Goal: Task Accomplishment & Management: Manage account settings

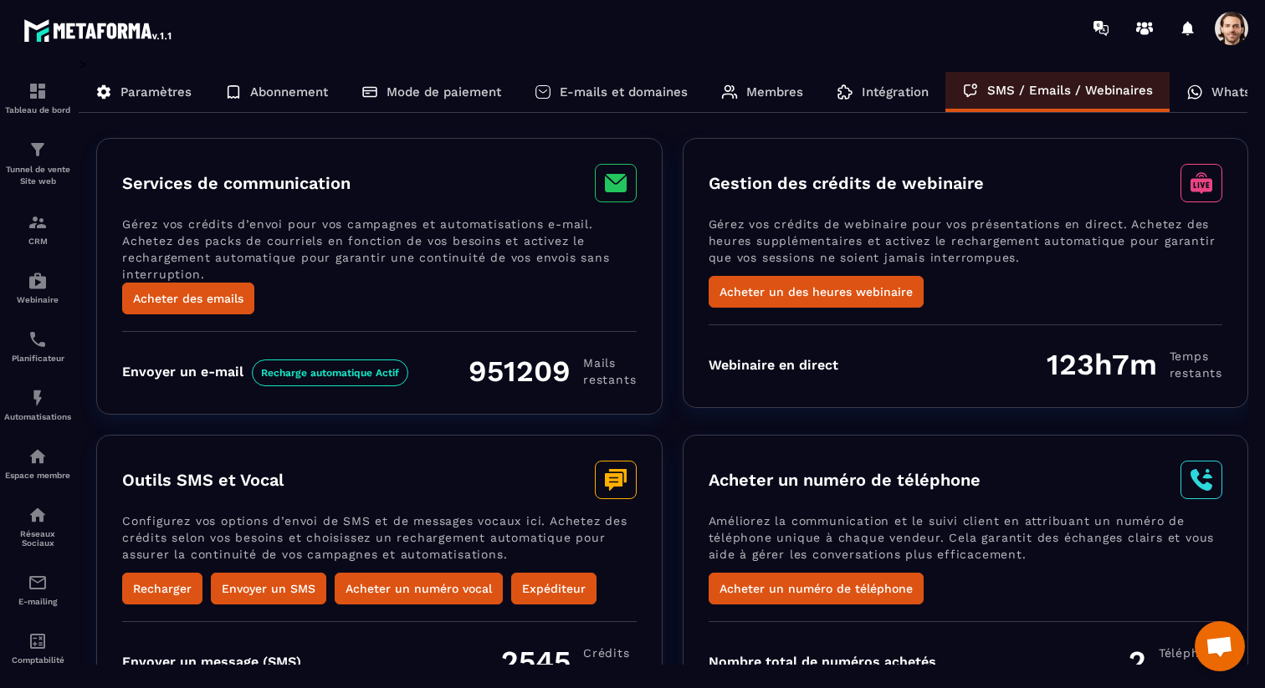
scroll to position [71, 0]
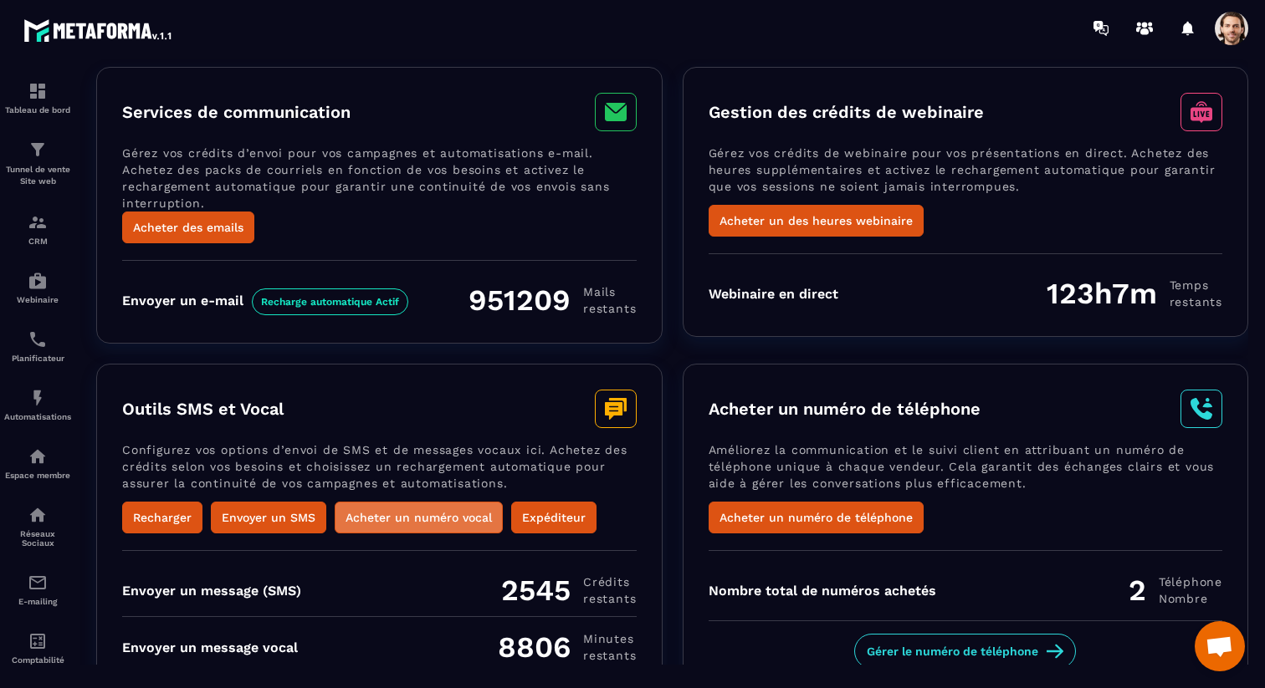
click at [448, 514] on button "Acheter un numéro vocal" at bounding box center [419, 518] width 168 height 32
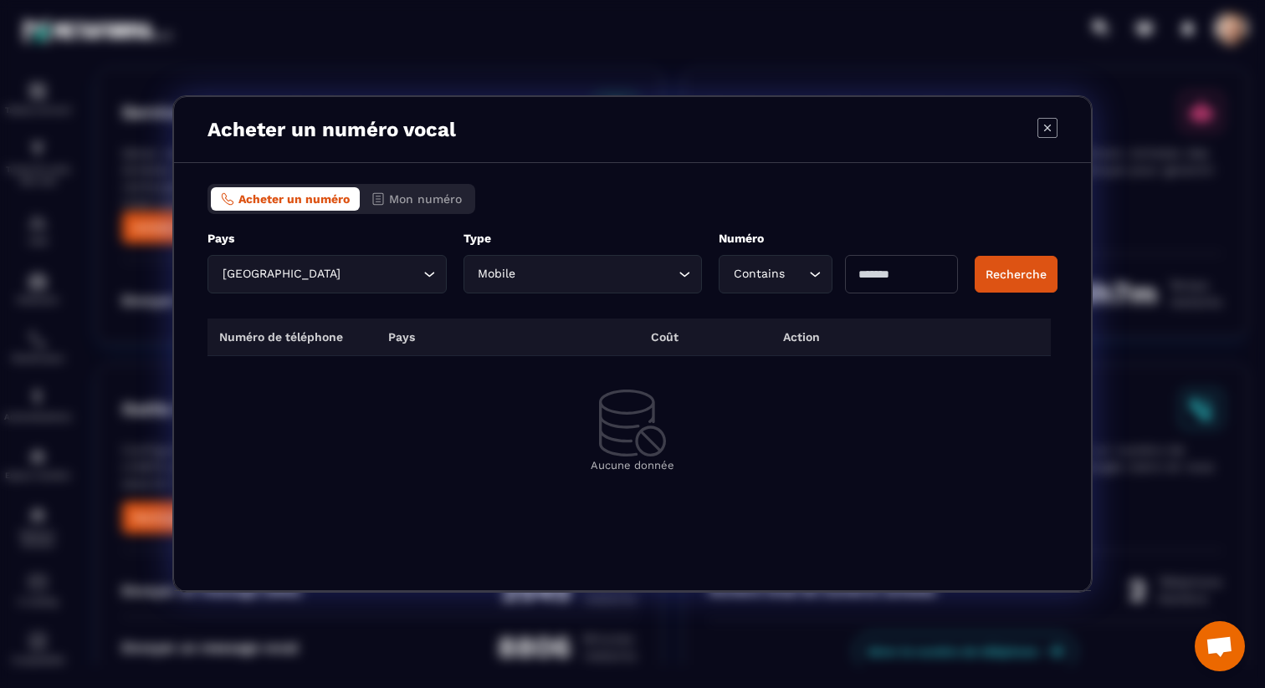
click at [411, 273] on input "Search for option" at bounding box center [381, 274] width 75 height 18
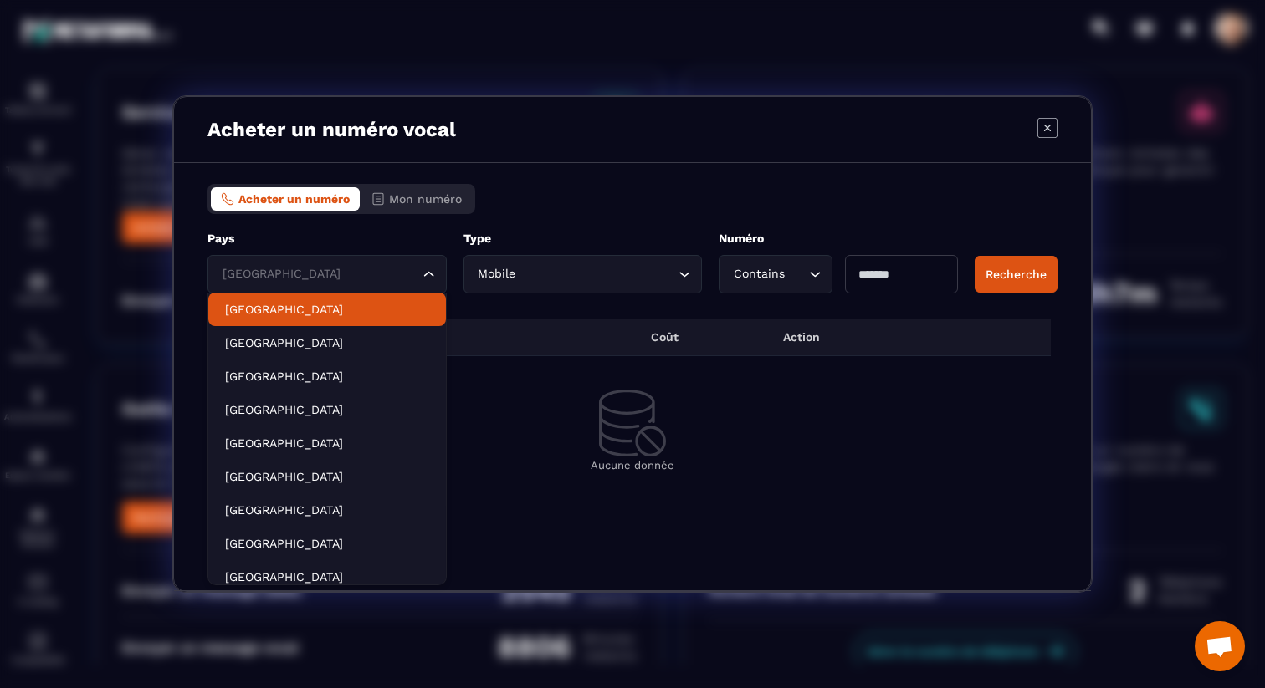
click at [389, 300] on li "[GEOGRAPHIC_DATA]" at bounding box center [327, 309] width 238 height 33
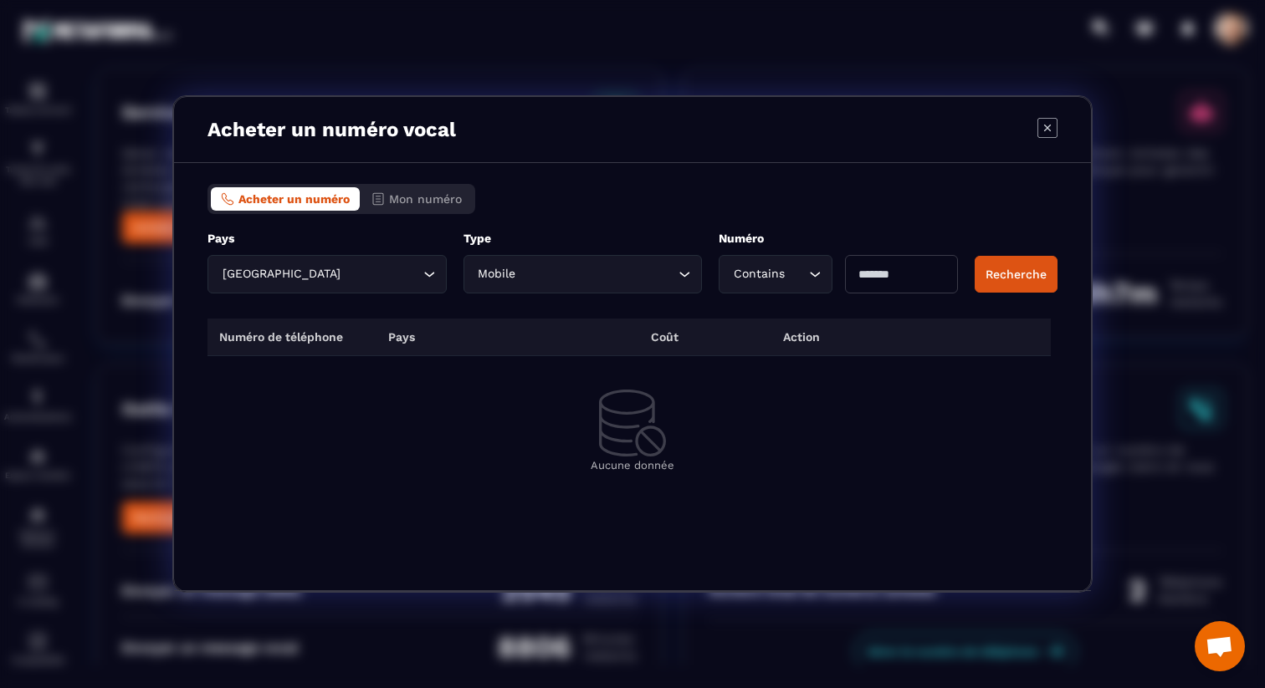
click at [890, 277] on input "Modal window" at bounding box center [901, 274] width 113 height 38
type input "*"
click at [1026, 270] on button "Recherche" at bounding box center [1015, 274] width 83 height 37
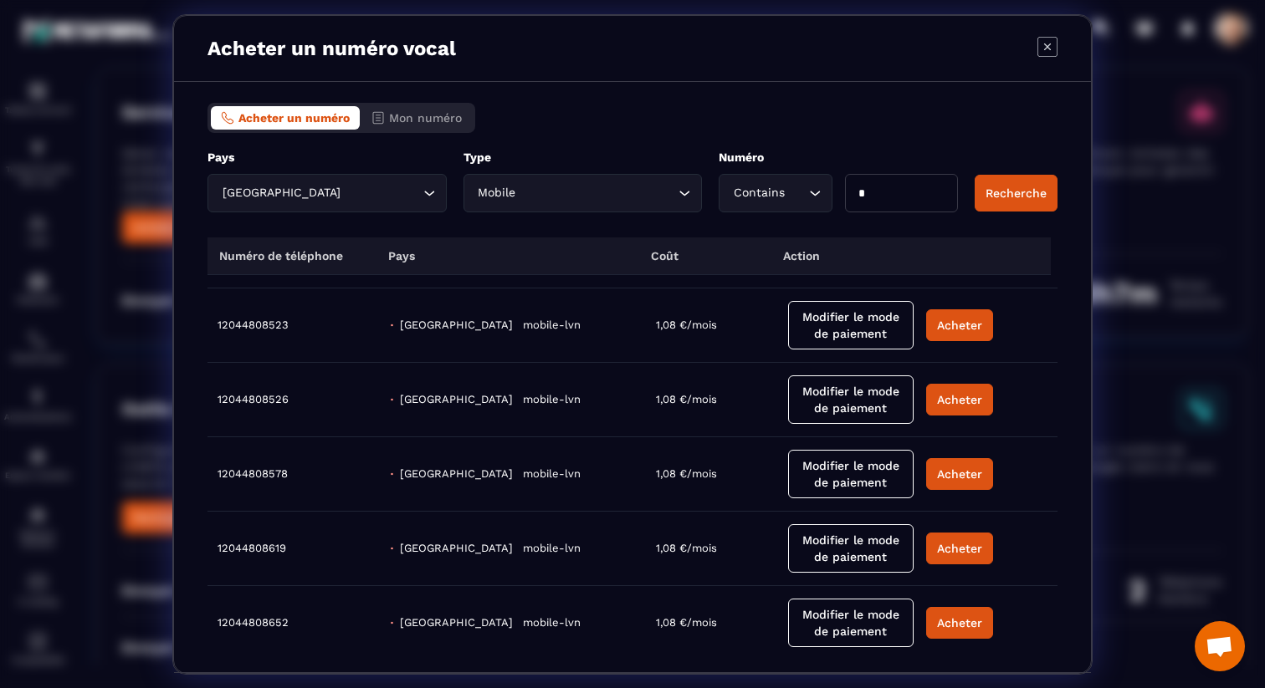
scroll to position [0, 0]
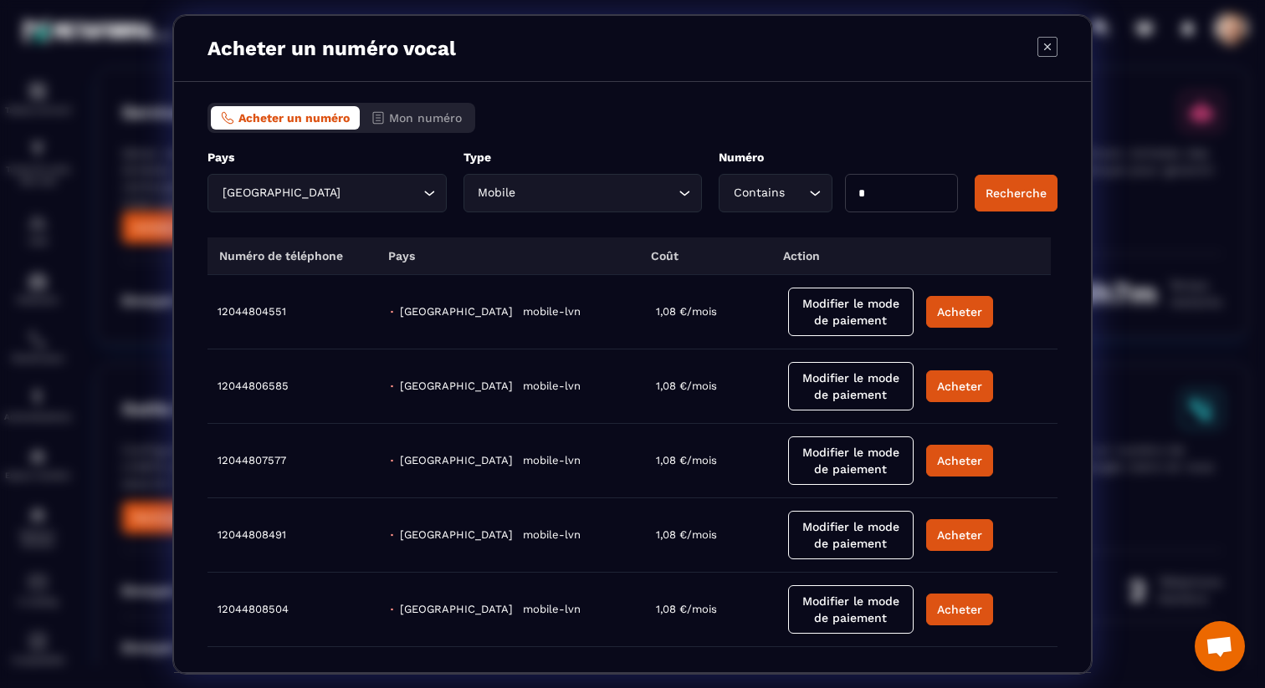
click at [1043, 46] on icon "Modal window" at bounding box center [1047, 47] width 20 height 20
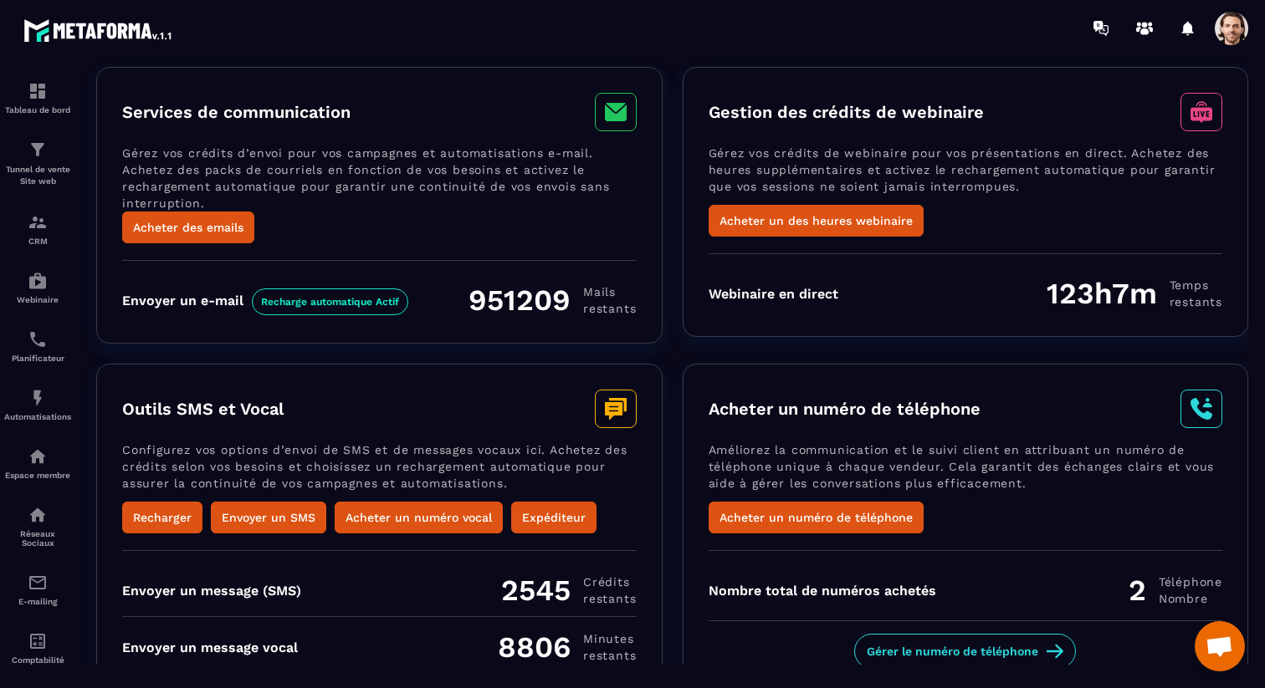
scroll to position [97, 0]
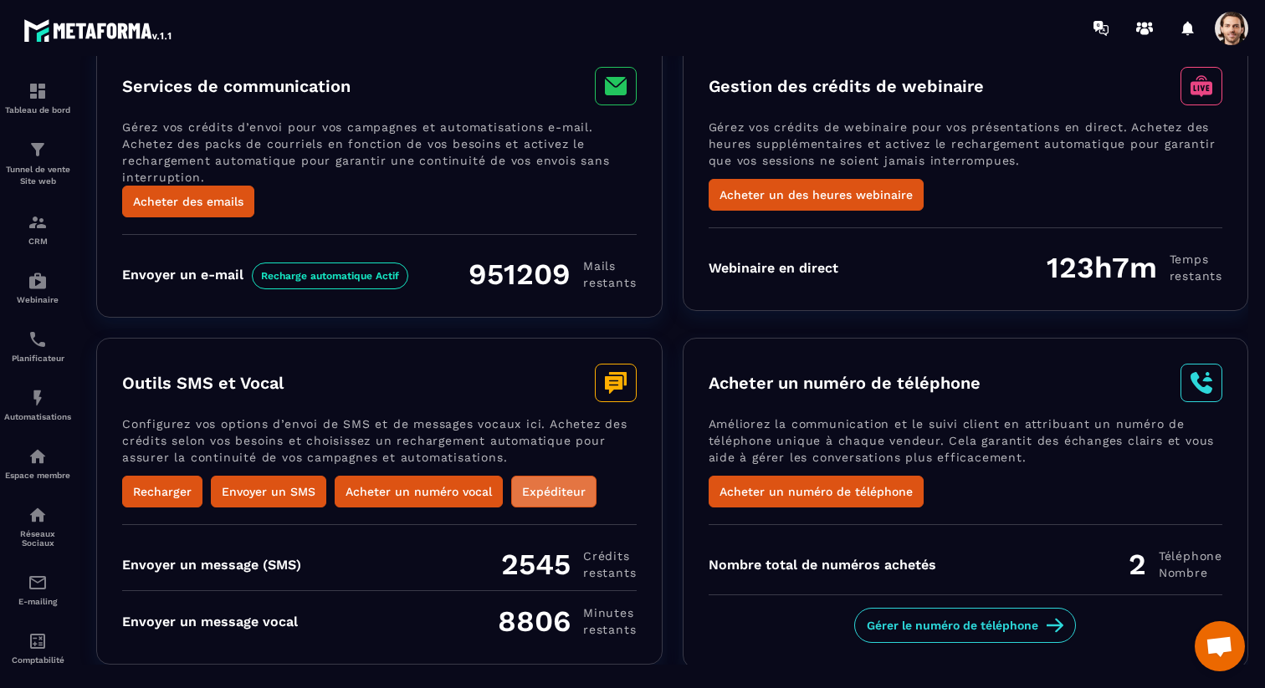
click at [550, 486] on button "Expéditeur" at bounding box center [553, 492] width 85 height 32
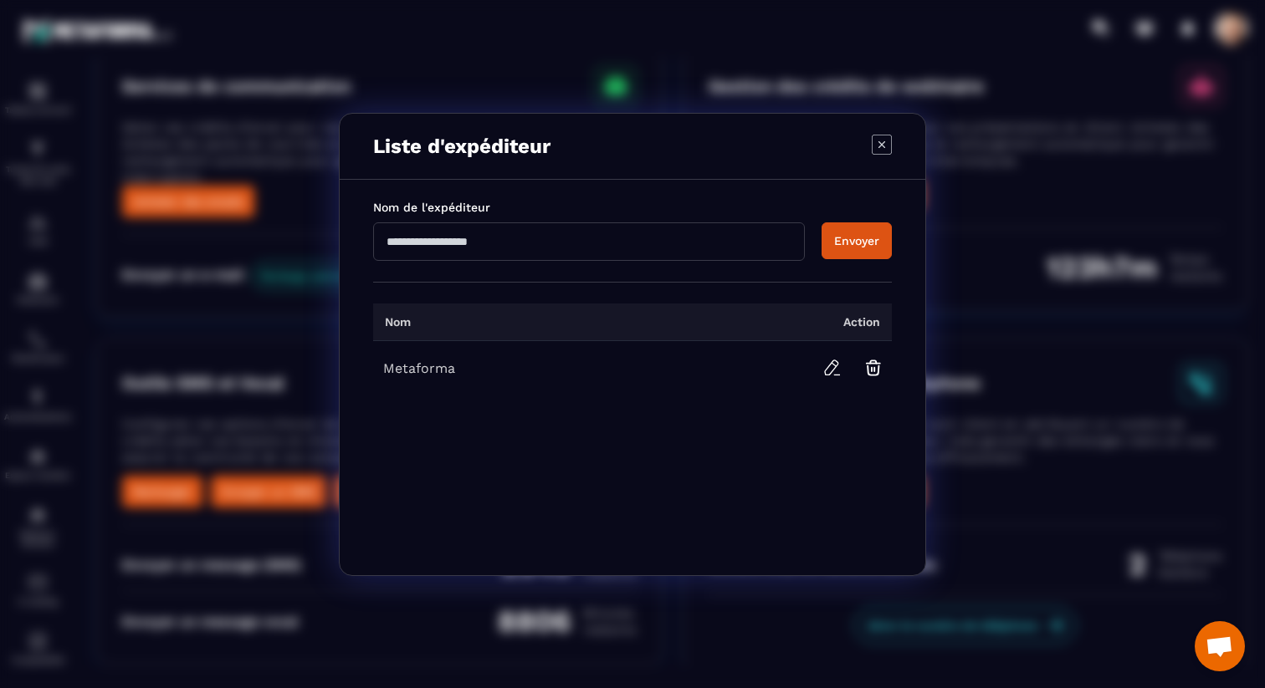
click at [509, 251] on input "Modal window" at bounding box center [589, 241] width 432 height 38
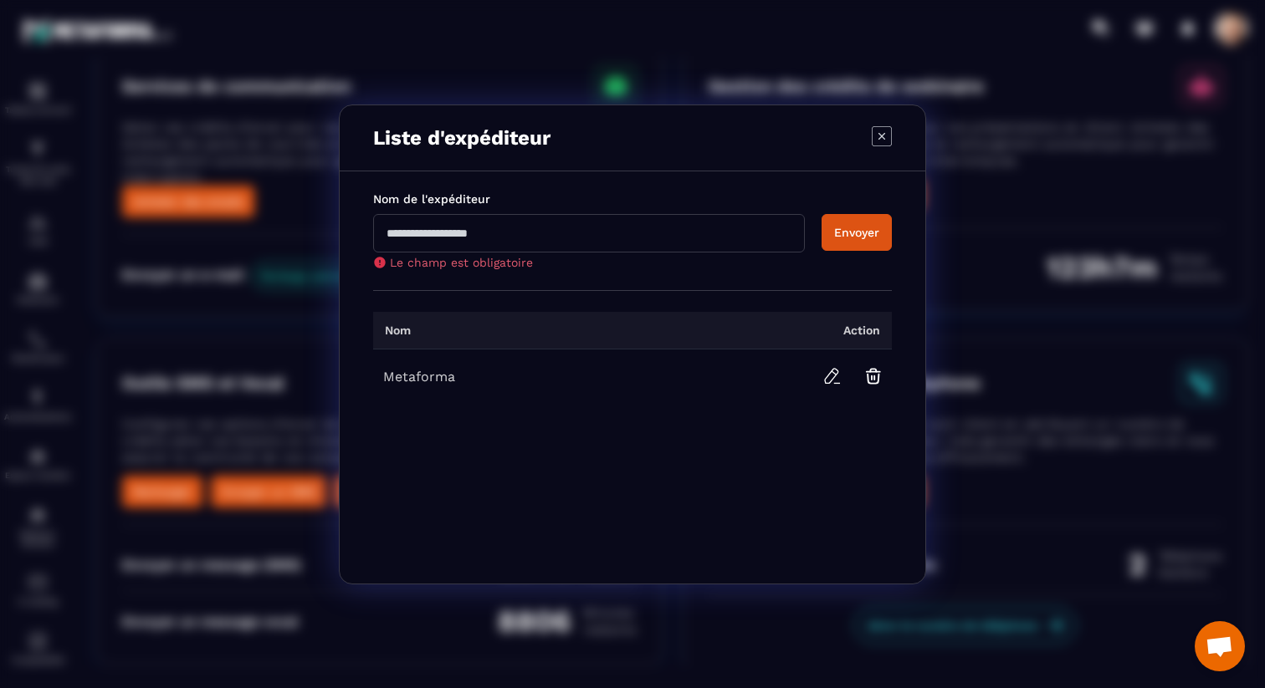
click at [889, 146] on div "Modal window" at bounding box center [881, 137] width 20 height 23
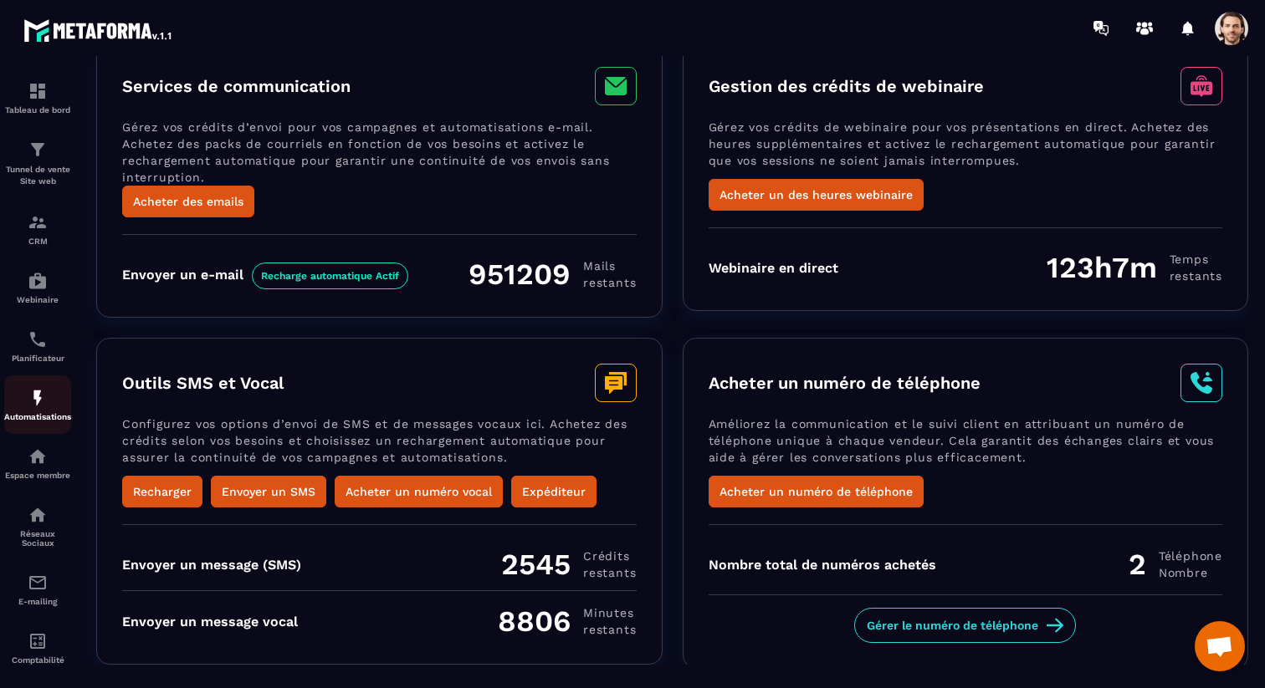
click at [50, 422] on p "Automatisations" at bounding box center [37, 416] width 67 height 9
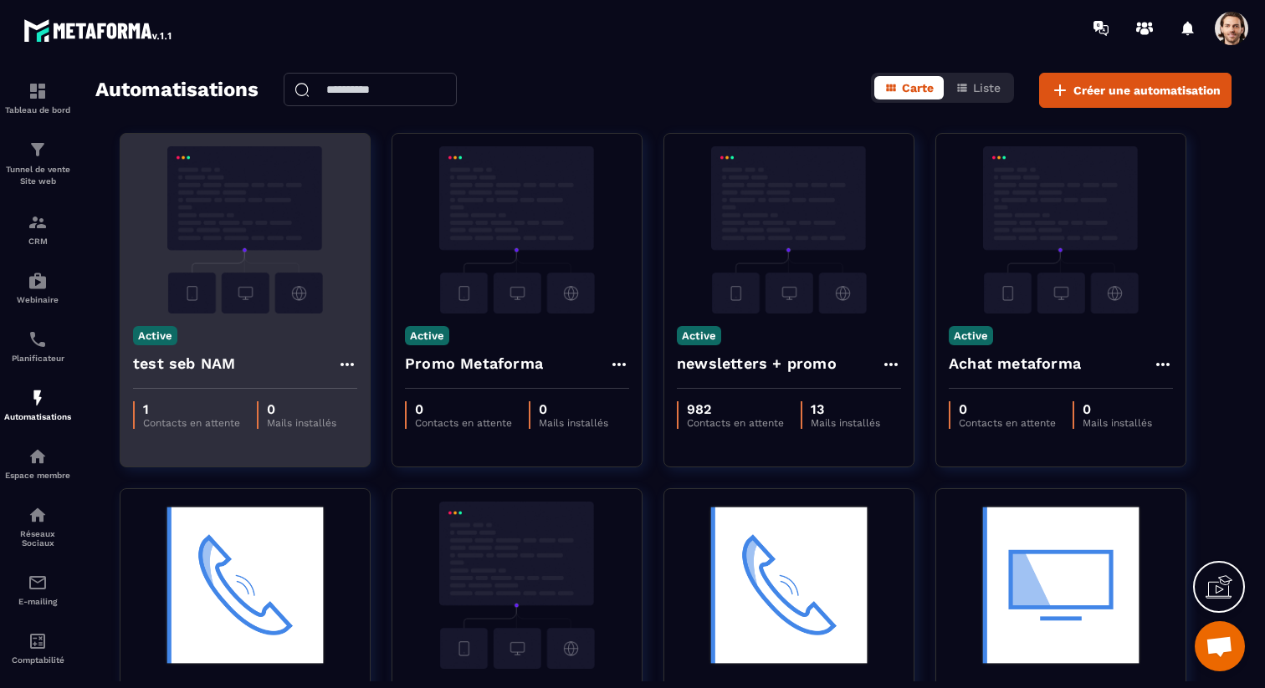
click at [228, 349] on div "test seb NAM" at bounding box center [245, 369] width 224 height 40
click at [201, 386] on div "test seb NAM" at bounding box center [245, 369] width 224 height 40
click at [209, 366] on h4 "test seb NAM" at bounding box center [184, 363] width 102 height 23
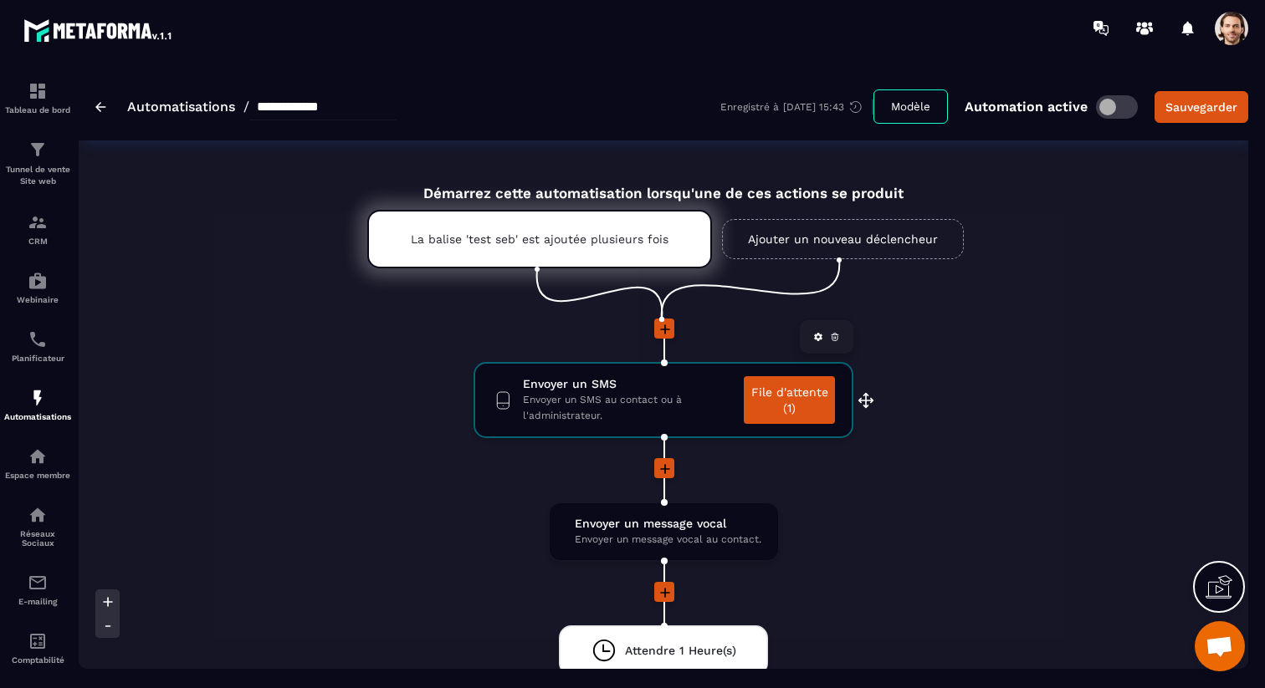
click at [784, 393] on link "File d'attente (1)" at bounding box center [788, 400] width 91 height 48
